Goal: Information Seeking & Learning: Learn about a topic

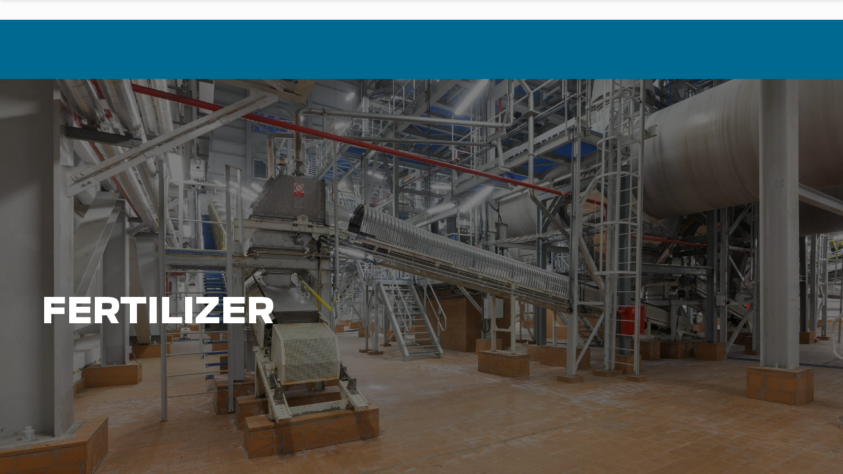
scroll to position [66, 0]
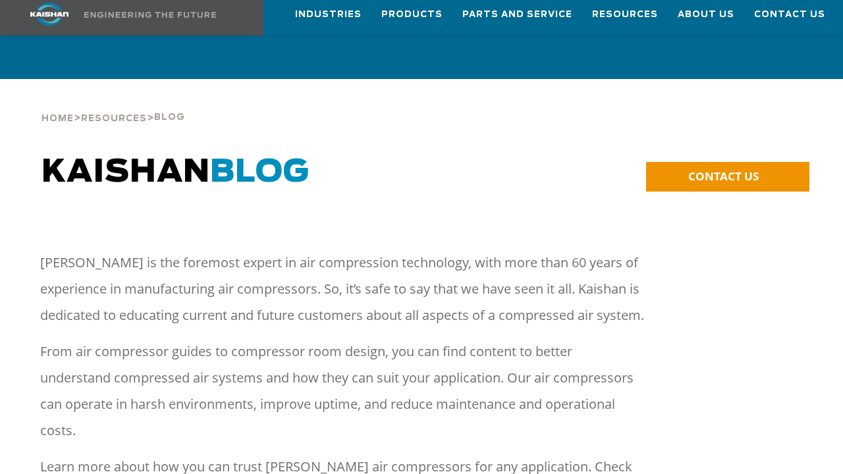
scroll to position [66, 0]
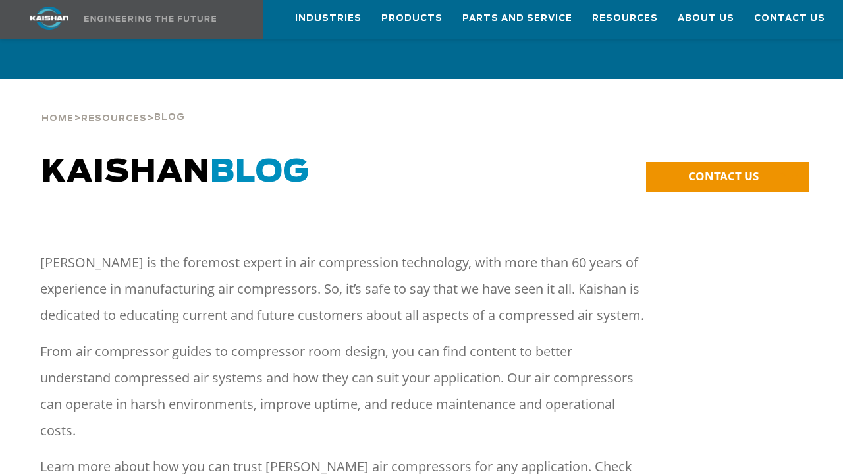
scroll to position [66, 0]
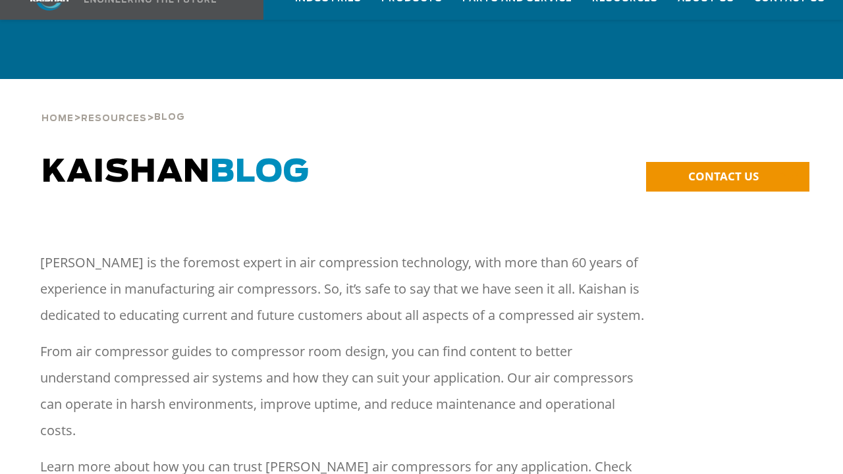
scroll to position [66, 0]
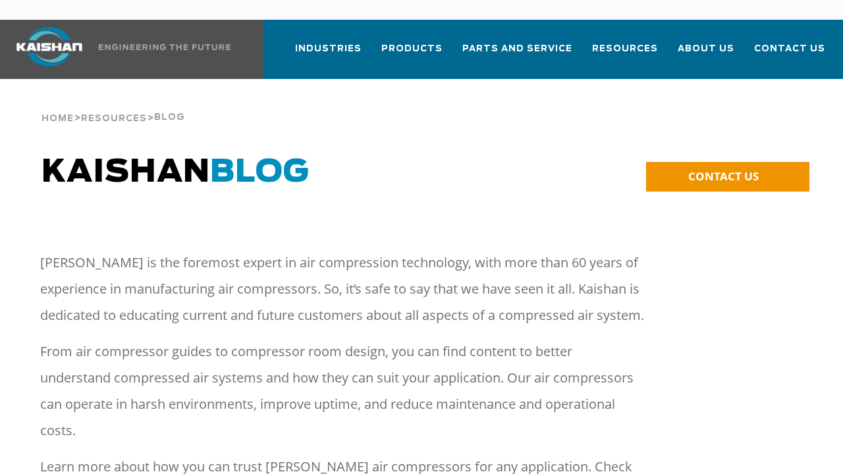
scroll to position [66, 0]
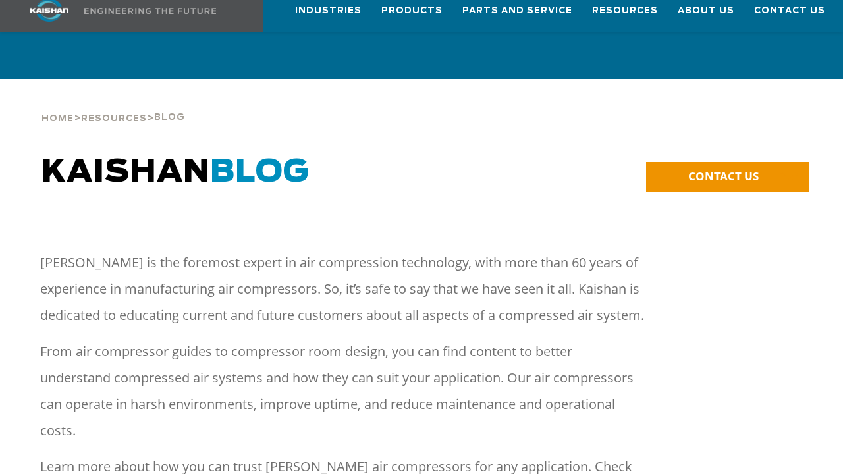
scroll to position [66, 0]
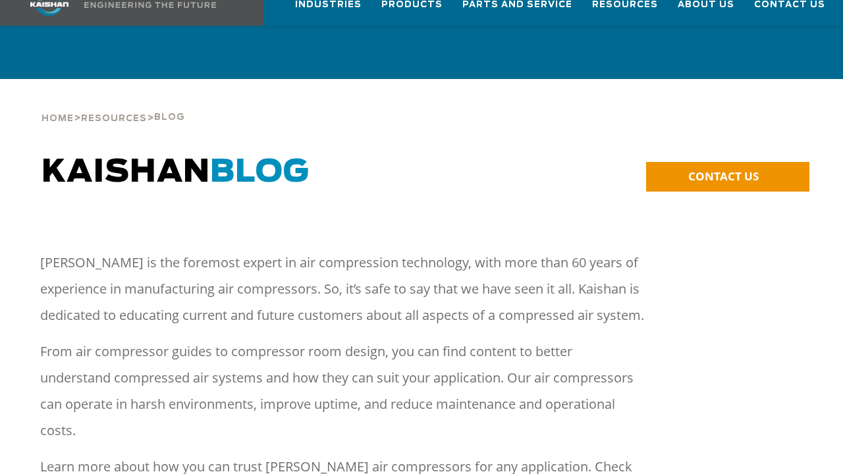
scroll to position [66, 0]
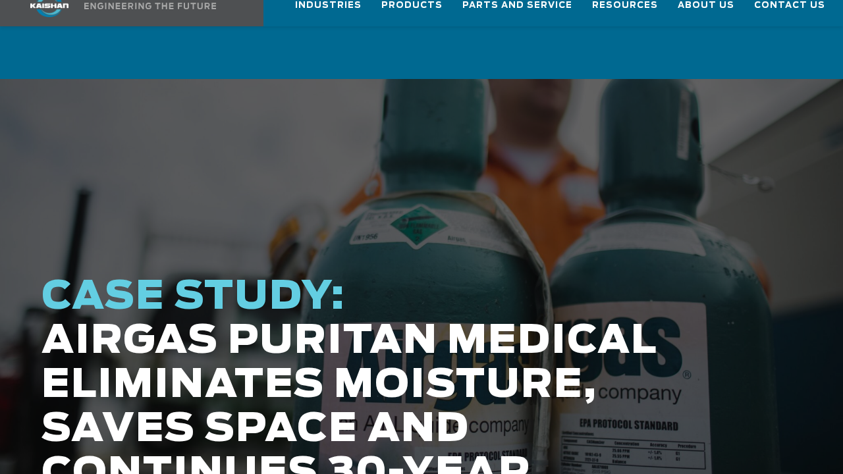
scroll to position [66, 0]
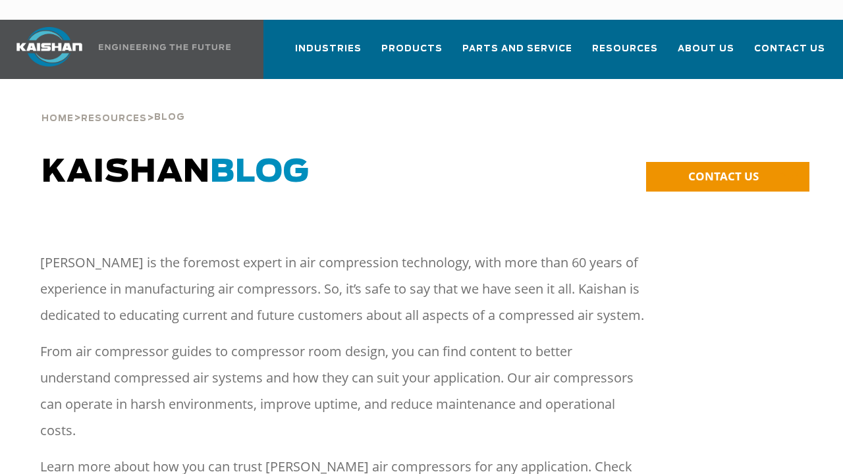
scroll to position [66, 0]
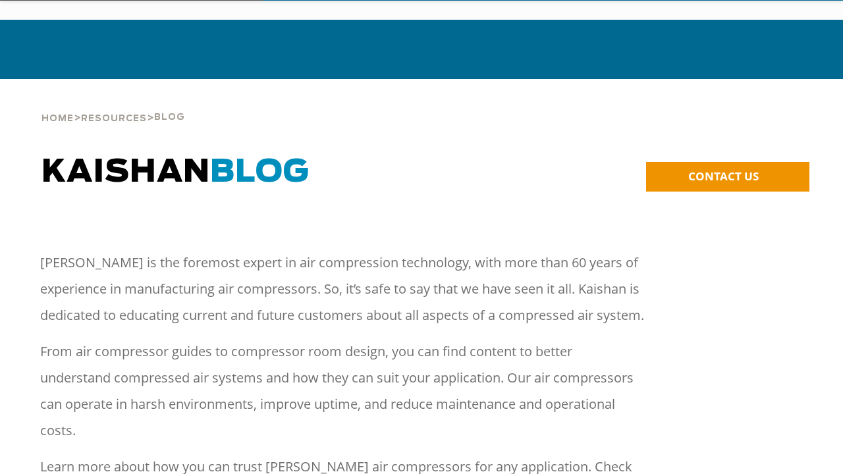
scroll to position [66, 0]
